Goal: Transaction & Acquisition: Purchase product/service

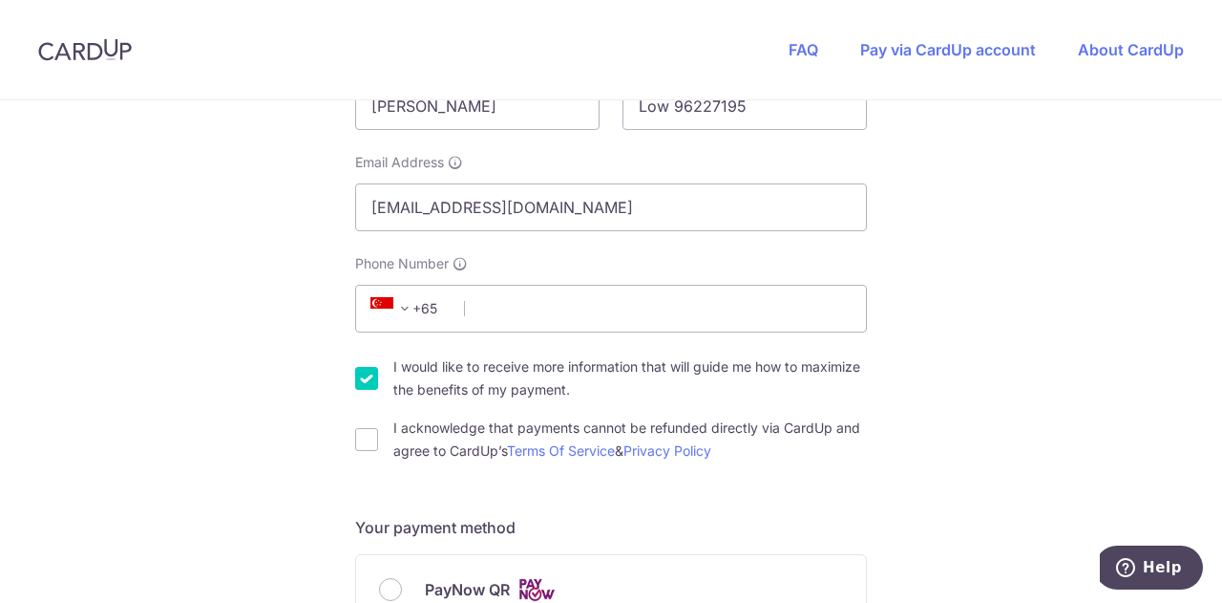
scroll to position [435, 0]
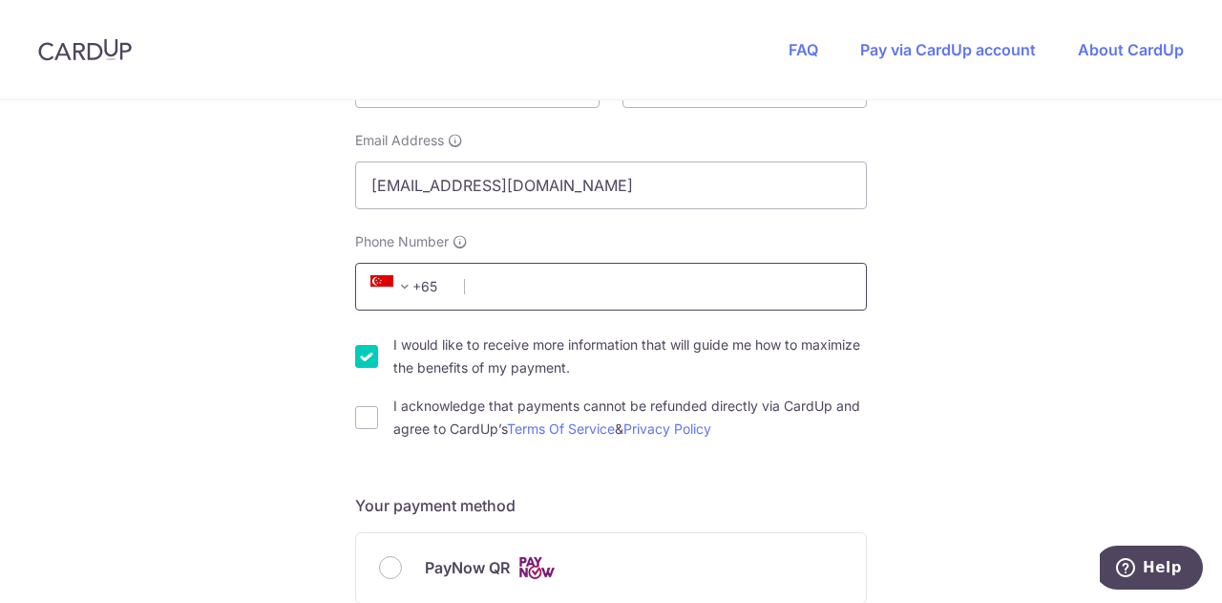
click at [521, 297] on input "Phone Number" at bounding box center [611, 287] width 512 height 48
type input "96227195"
type input "652463"
type input "Blk [STREET_ADDRESS]"
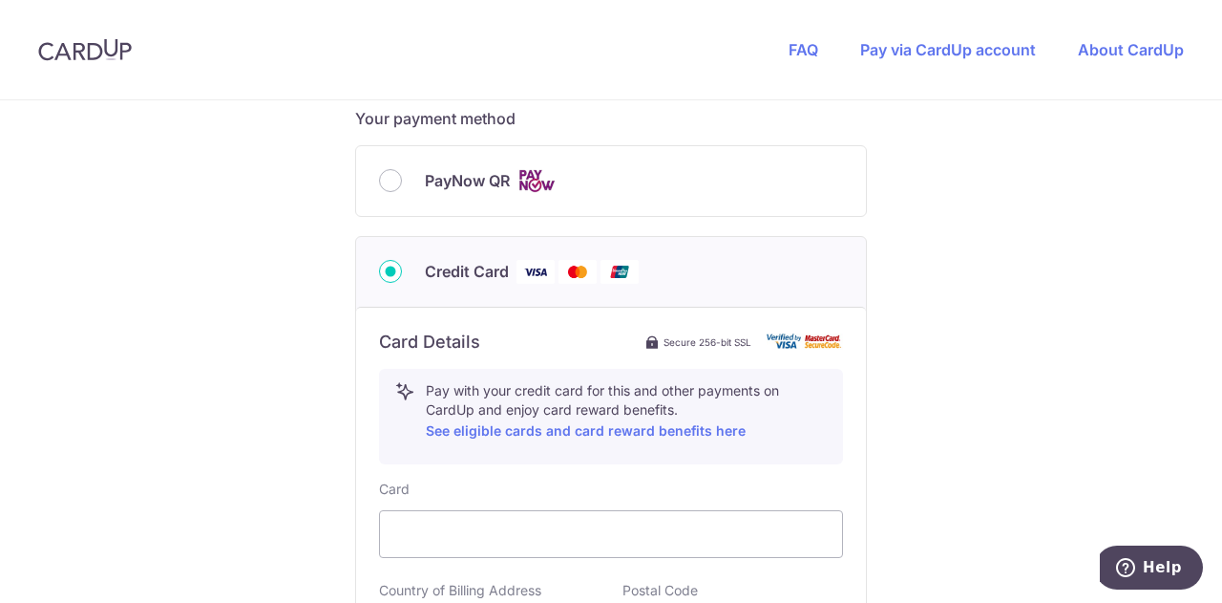
scroll to position [824, 0]
click at [384, 183] on input "PayNow QR" at bounding box center [390, 178] width 23 height 23
radio input "true"
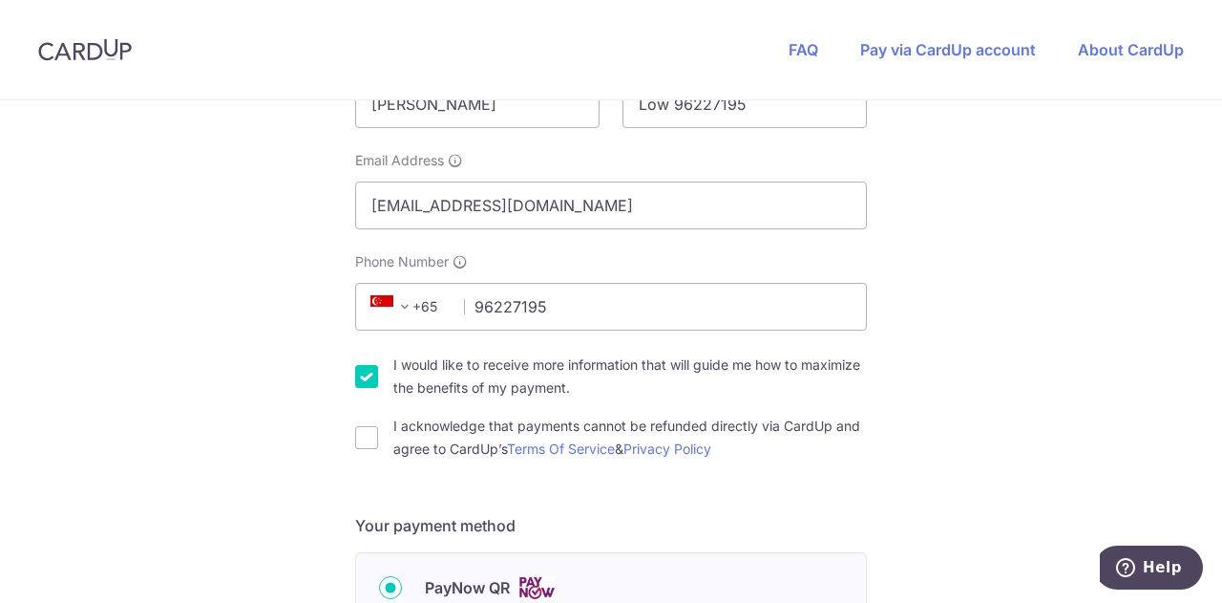
scroll to position [410, 0]
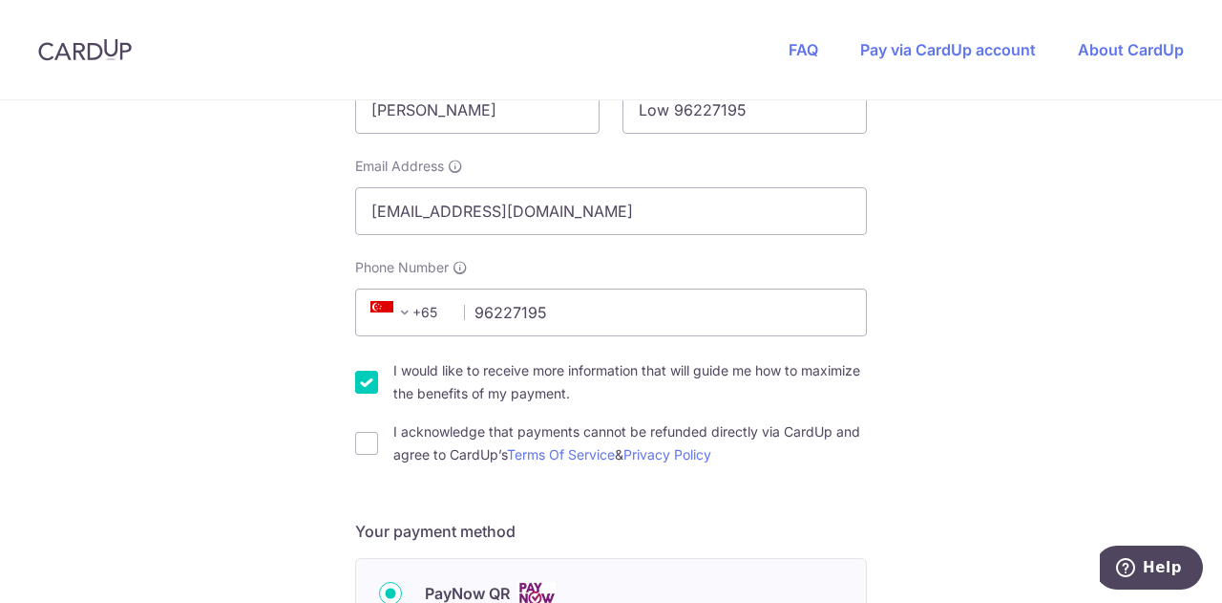
click at [359, 383] on input "I would like to receive more information that will guide me how to maximize the…" at bounding box center [366, 382] width 23 height 23
checkbox input "false"
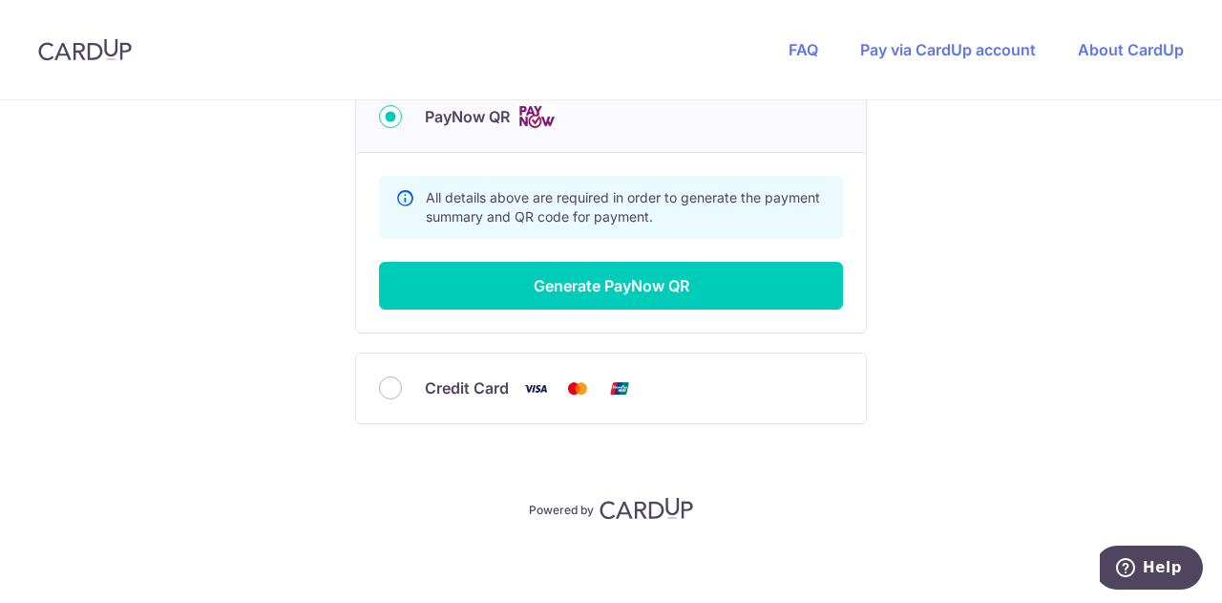
scroll to position [888, 0]
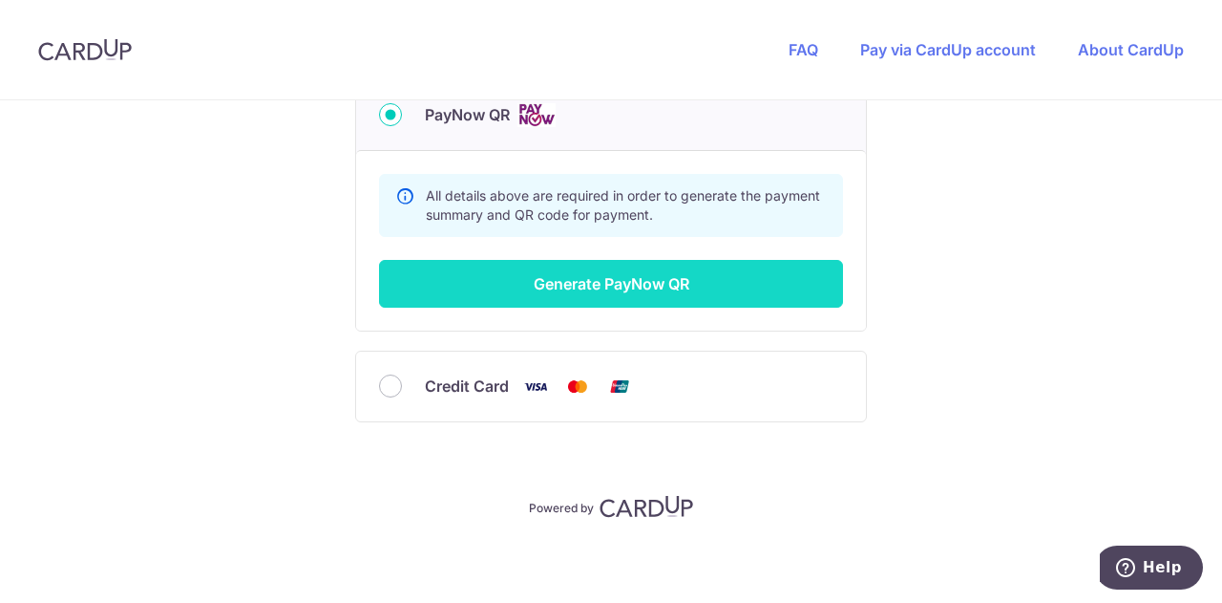
click at [563, 286] on button "Generate PayNow QR" at bounding box center [611, 284] width 464 height 48
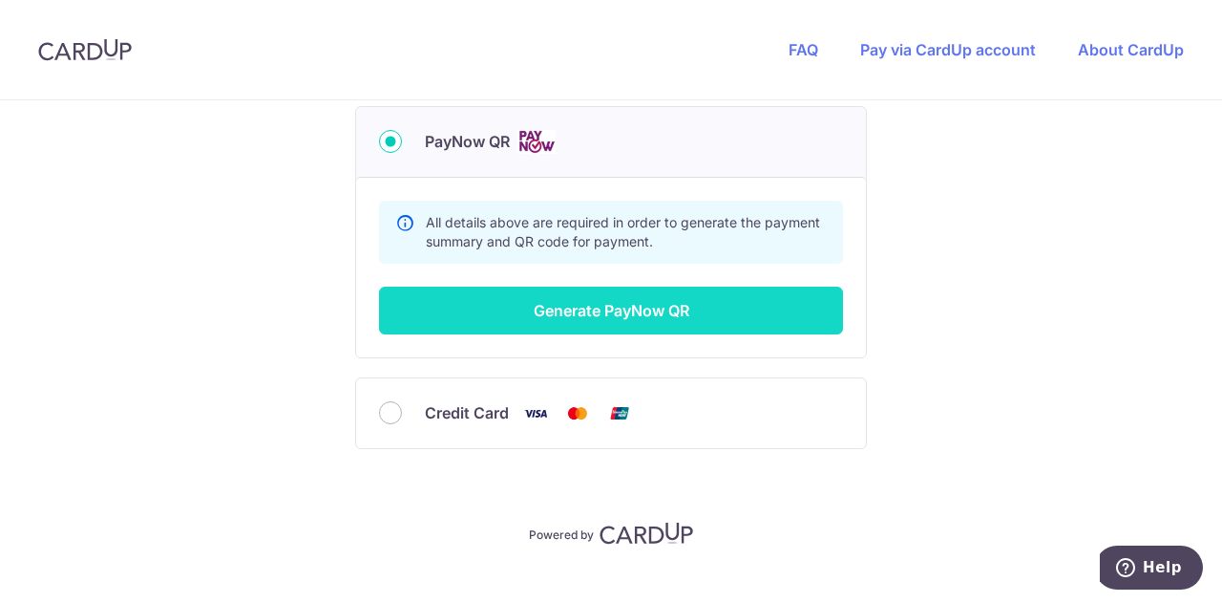
scroll to position [500, 0]
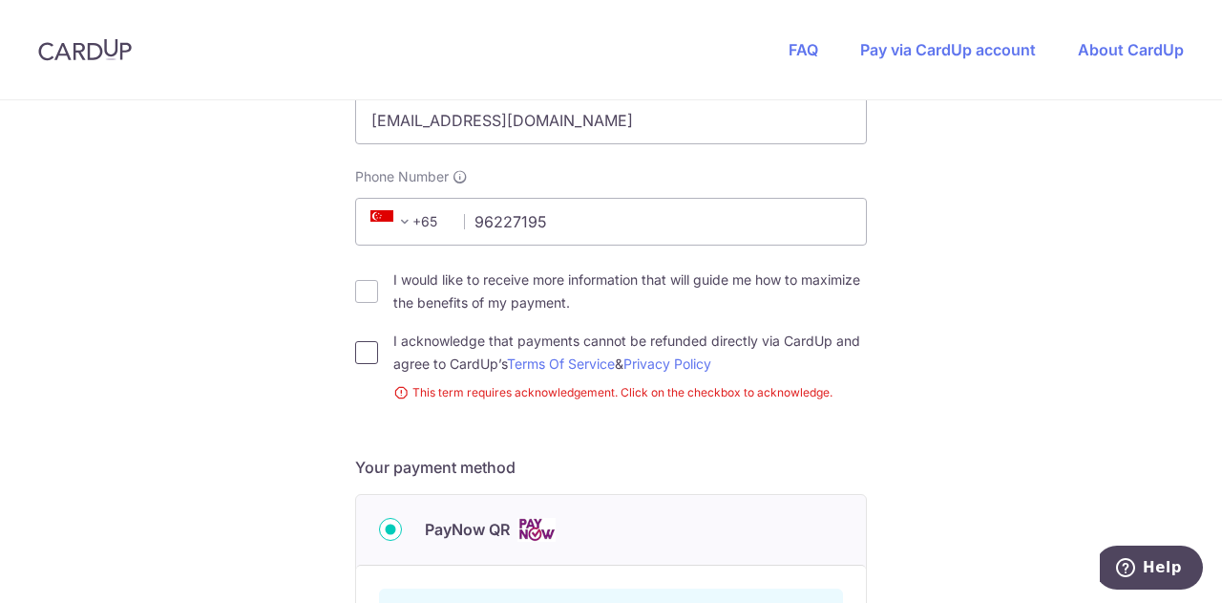
click at [366, 349] on input "I acknowledge that payments cannot be refunded directly via CardUp and agree to…" at bounding box center [366, 352] width 23 height 23
checkbox input "true"
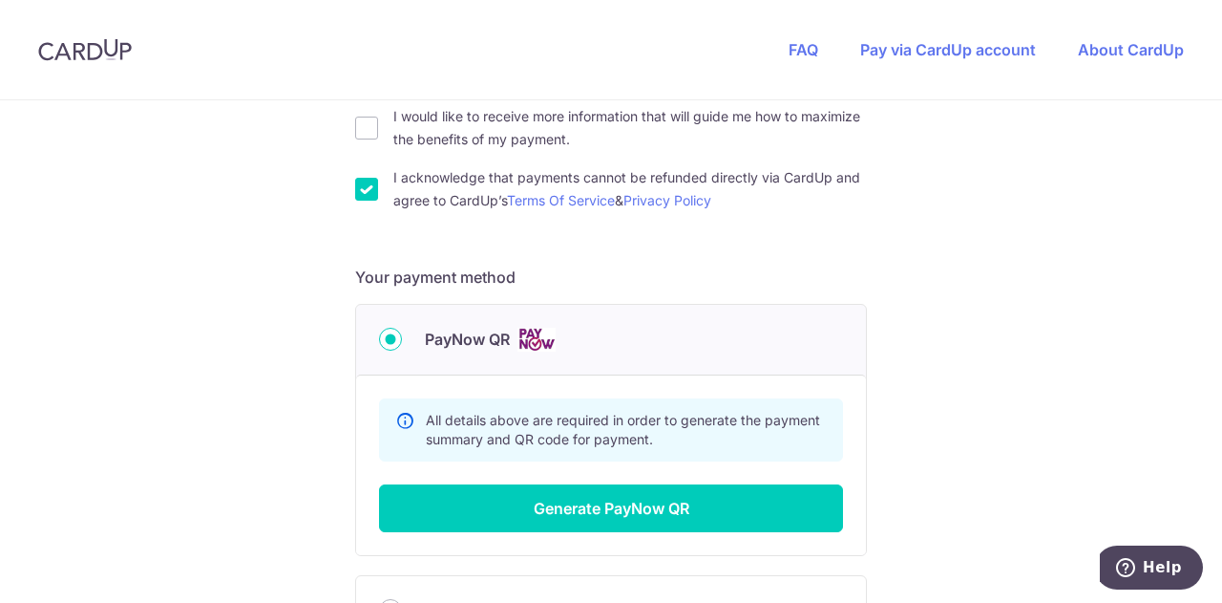
scroll to position [769, 0]
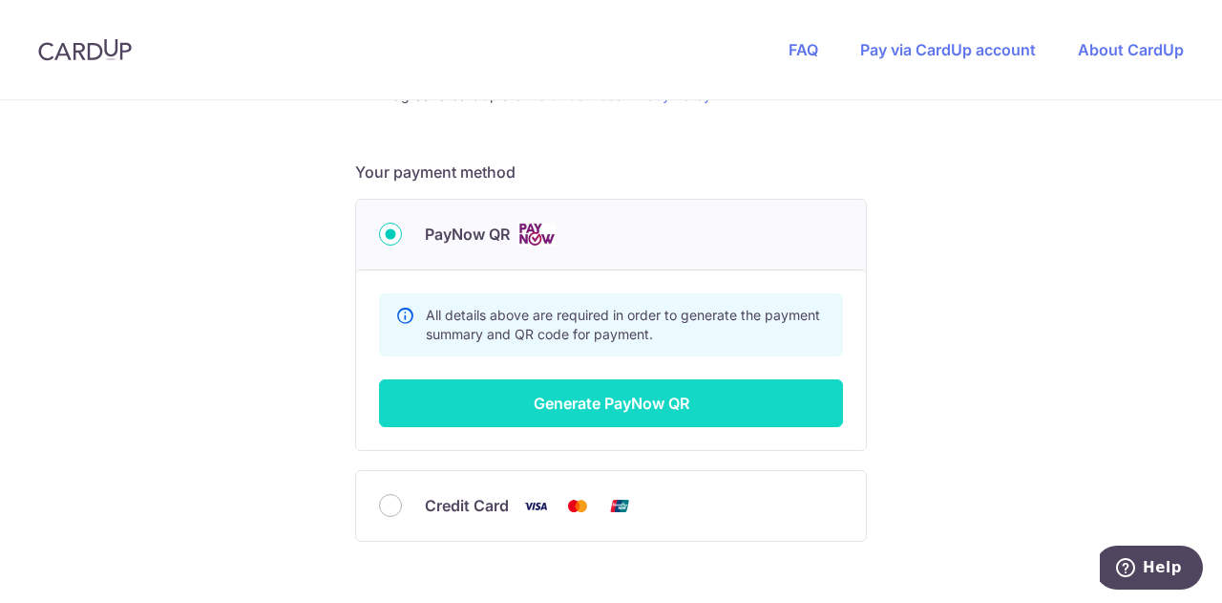
click at [645, 402] on button "Generate PayNow QR" at bounding box center [611, 403] width 464 height 48
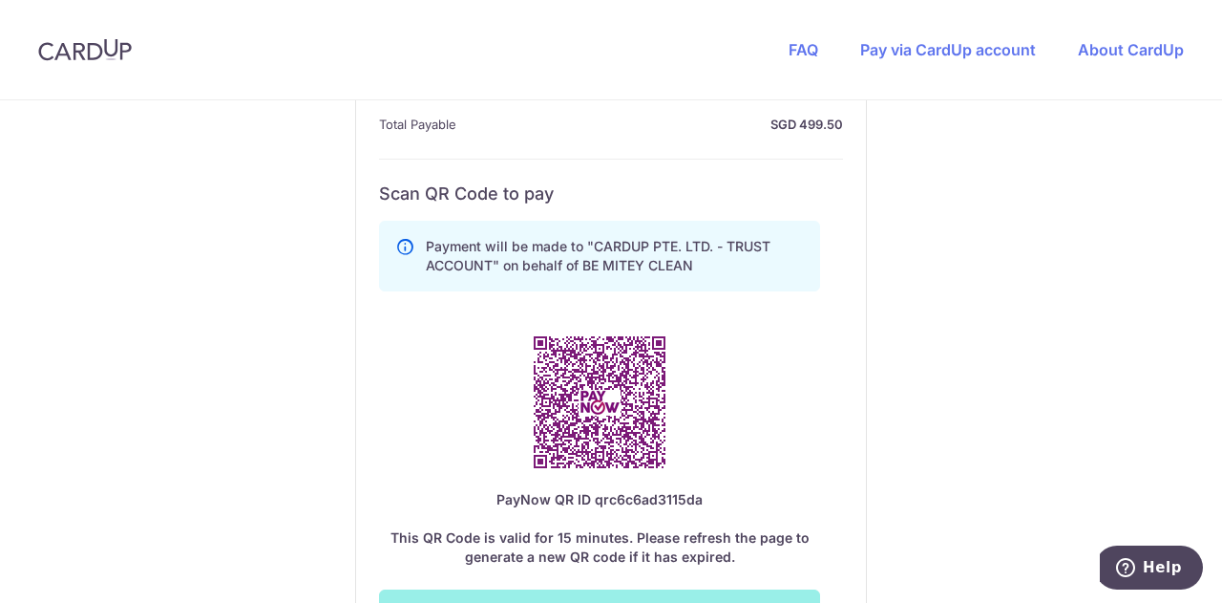
scroll to position [1003, 0]
